Goal: Information Seeking & Learning: Learn about a topic

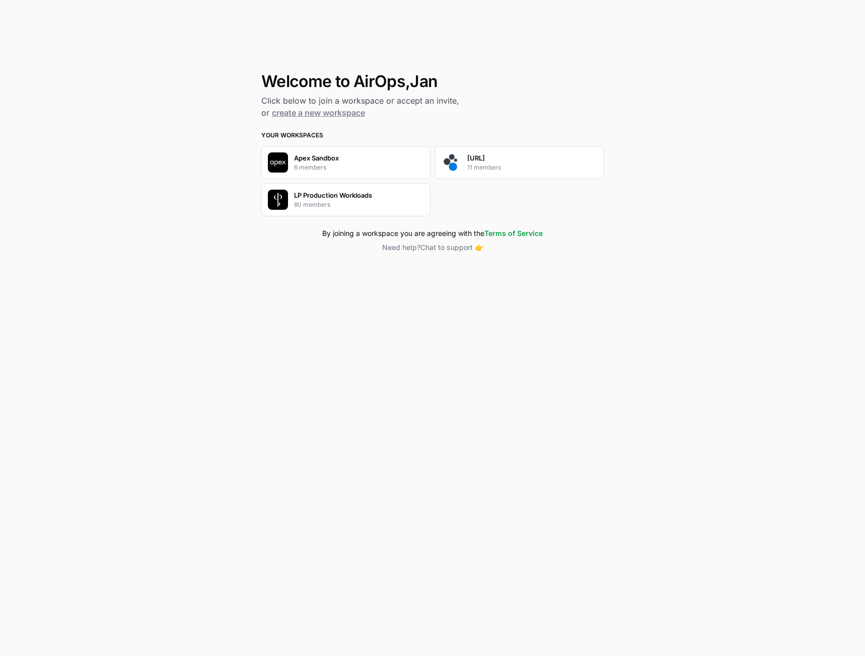
click at [463, 166] on div "[URL] 11 members" at bounding box center [518, 162] width 169 height 33
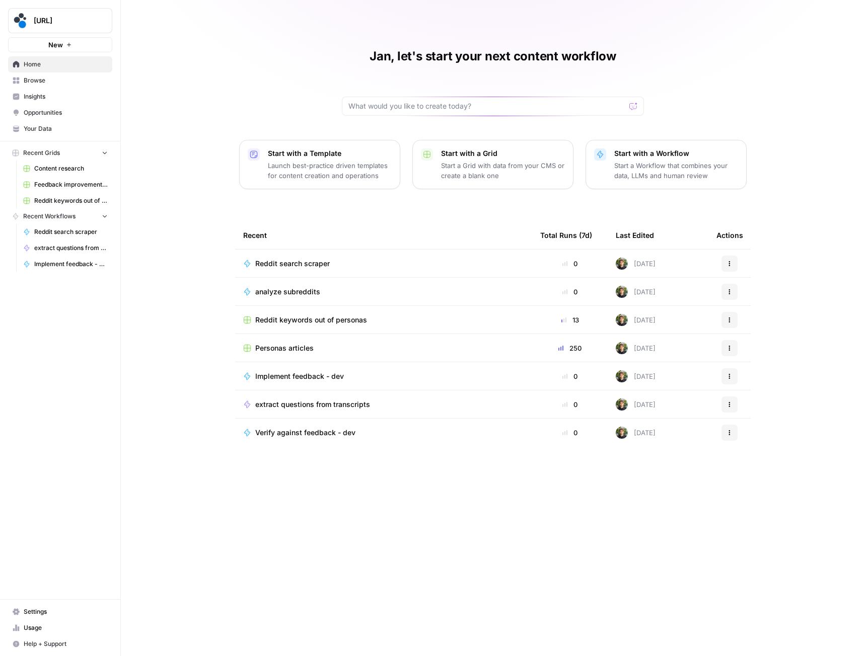
click at [39, 625] on span "Usage" at bounding box center [66, 628] width 84 height 9
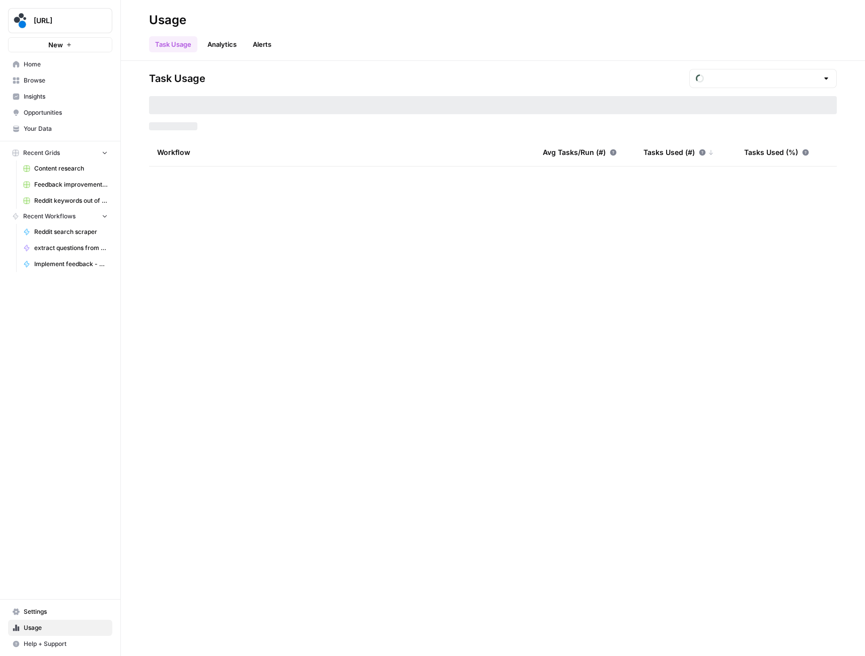
type input "September Tasks"
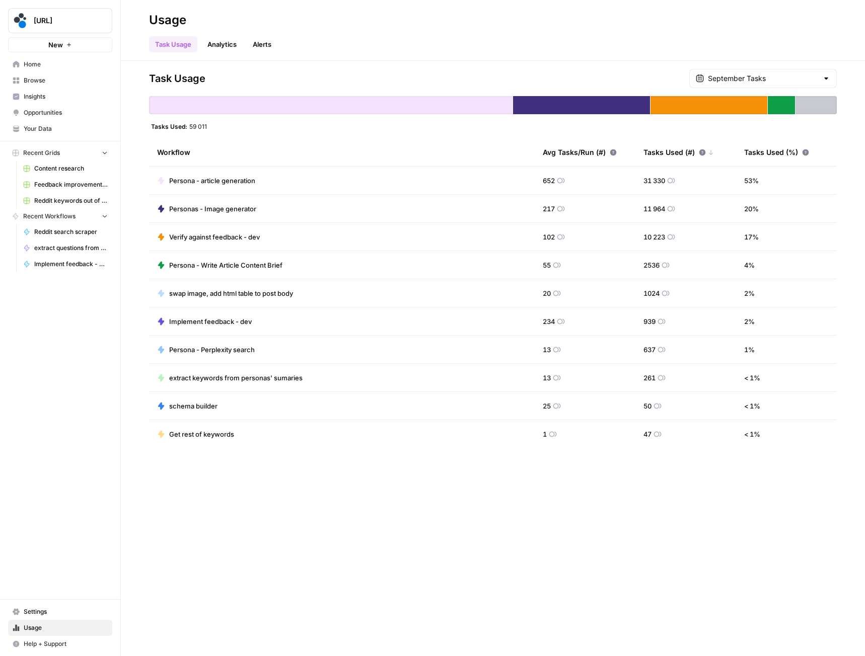
click at [245, 159] on div "Workflow" at bounding box center [341, 152] width 369 height 28
click at [191, 153] on div "Workflow" at bounding box center [341, 152] width 369 height 28
click at [194, 153] on icon at bounding box center [195, 152] width 6 height 6
click at [509, 558] on div "Task Usage September Tasks Tasks Used: 59 011 Workflow Avg Tasks/Run (#) Tasks …" at bounding box center [493, 358] width 744 height 595
click at [467, 585] on div "Task Usage September Tasks Tasks Used: 59 011 Workflow Avg Tasks/Run (#) Tasks …" at bounding box center [493, 358] width 744 height 595
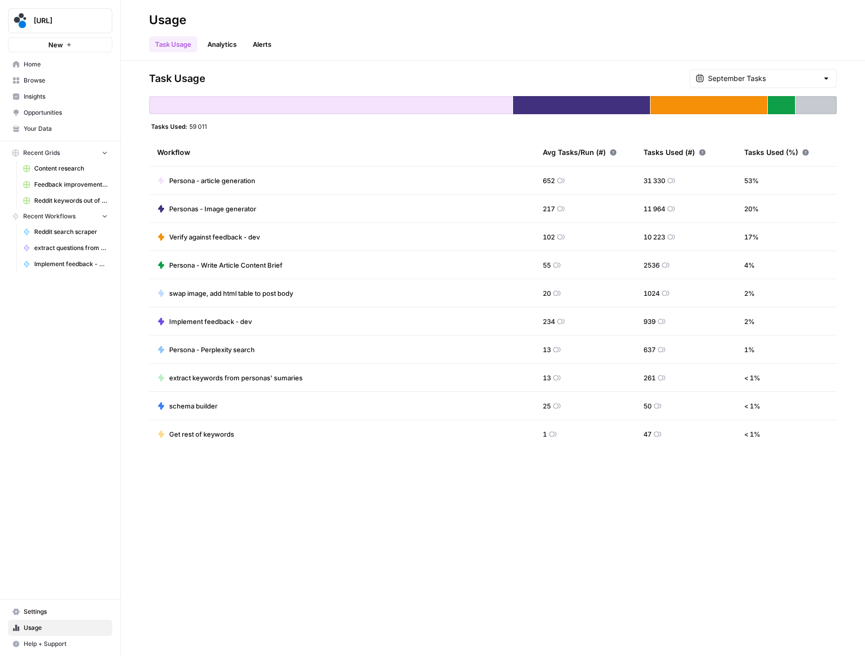
click at [455, 513] on div "Task Usage September Tasks Tasks Used: 59 011 Workflow Avg Tasks/Run (#) Tasks …" at bounding box center [493, 358] width 744 height 595
click at [58, 97] on span "Insights" at bounding box center [66, 96] width 84 height 9
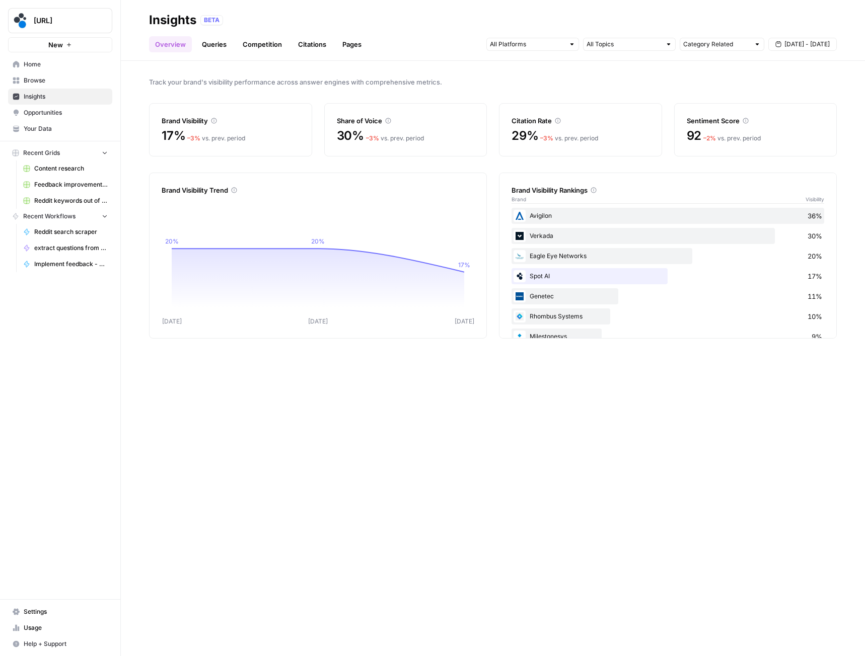
click at [210, 52] on header "Insights BETA Overview Queries Competition Citations Pages Category Related Sep…" at bounding box center [493, 30] width 744 height 61
click at [211, 47] on link "Queries" at bounding box center [214, 44] width 37 height 16
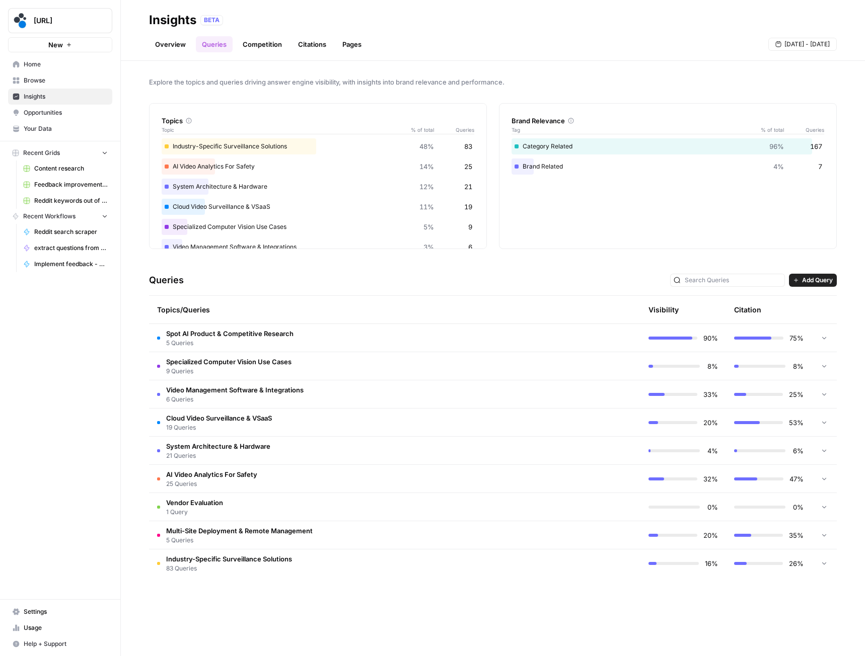
click at [255, 43] on link "Competition" at bounding box center [262, 44] width 51 height 16
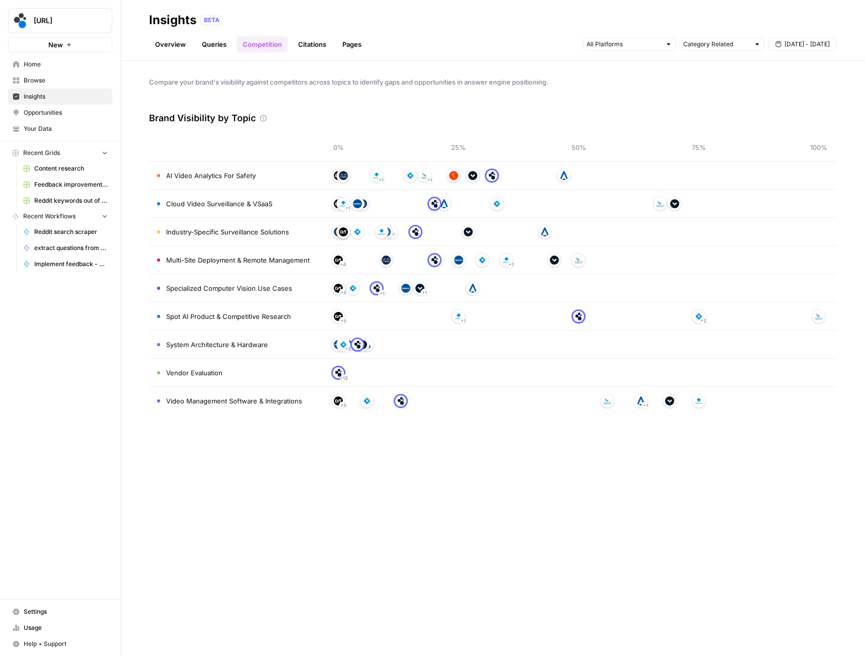
click at [316, 49] on link "Citations" at bounding box center [312, 44] width 40 height 16
